Goal: Task Accomplishment & Management: Use online tool/utility

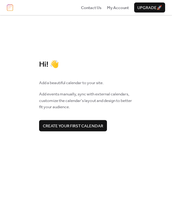
click at [72, 126] on span "Create your first calendar" at bounding box center [73, 125] width 60 height 6
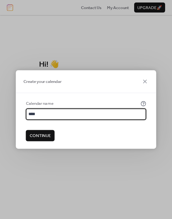
type input "****"
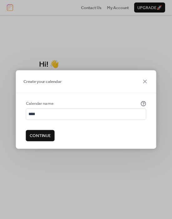
click at [36, 133] on span "Continue" at bounding box center [40, 135] width 21 height 6
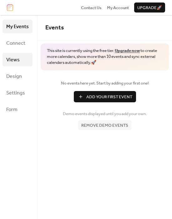
click at [20, 59] on link "Views" at bounding box center [17, 59] width 30 height 13
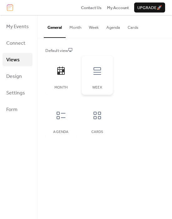
click at [96, 75] on icon at bounding box center [97, 71] width 10 height 10
click at [63, 113] on icon at bounding box center [61, 115] width 9 height 7
click at [88, 121] on div at bounding box center [97, 115] width 19 height 19
click at [18, 81] on span "Design" at bounding box center [14, 77] width 16 height 10
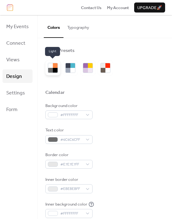
click at [54, 66] on div at bounding box center [55, 65] width 5 height 5
click at [70, 71] on div at bounding box center [72, 70] width 5 height 5
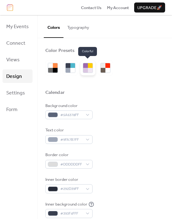
click at [84, 69] on div at bounding box center [85, 70] width 5 height 5
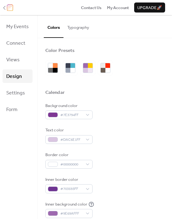
click at [11, 5] on img at bounding box center [10, 7] width 6 height 7
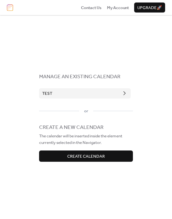
click at [83, 91] on button "test" at bounding box center [85, 93] width 92 height 10
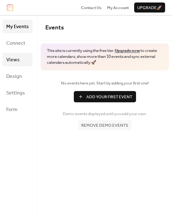
click at [15, 57] on span "Views" at bounding box center [12, 60] width 13 height 10
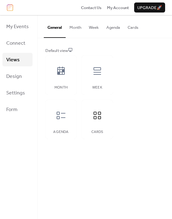
click at [25, 85] on ul "My Events Connect Views Design Settings Form" at bounding box center [17, 68] width 30 height 96
click at [25, 79] on link "Design" at bounding box center [17, 75] width 30 height 13
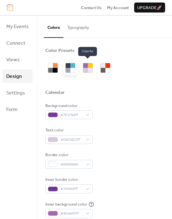
click at [67, 65] on div at bounding box center [68, 65] width 5 height 5
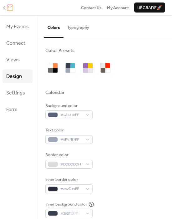
click at [10, 7] on img at bounding box center [10, 7] width 6 height 7
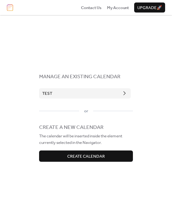
click at [92, 155] on span "Create Calendar" at bounding box center [85, 156] width 37 height 6
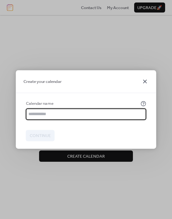
click at [142, 82] on icon at bounding box center [144, 80] width 7 height 7
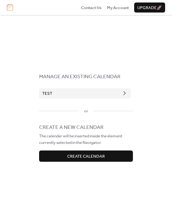
click at [88, 96] on button "test" at bounding box center [85, 93] width 92 height 10
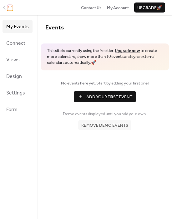
click at [9, 8] on img at bounding box center [10, 7] width 6 height 7
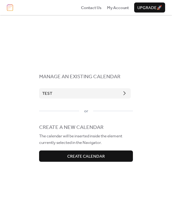
click at [75, 155] on span "Create Calendar" at bounding box center [85, 156] width 37 height 6
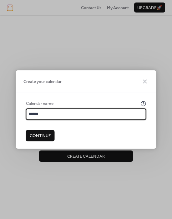
type input "******"
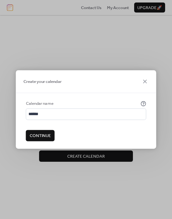
click at [42, 134] on span "Continue" at bounding box center [40, 135] width 21 height 6
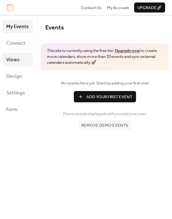
click at [14, 65] on link "Views" at bounding box center [17, 59] width 30 height 13
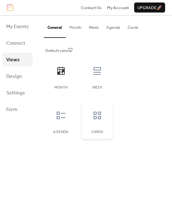
click at [100, 108] on div at bounding box center [97, 115] width 19 height 19
click at [59, 127] on div "Agenda" at bounding box center [60, 119] width 31 height 39
click at [11, 7] on img at bounding box center [10, 7] width 6 height 7
